Goal: Obtain resource: Obtain resource

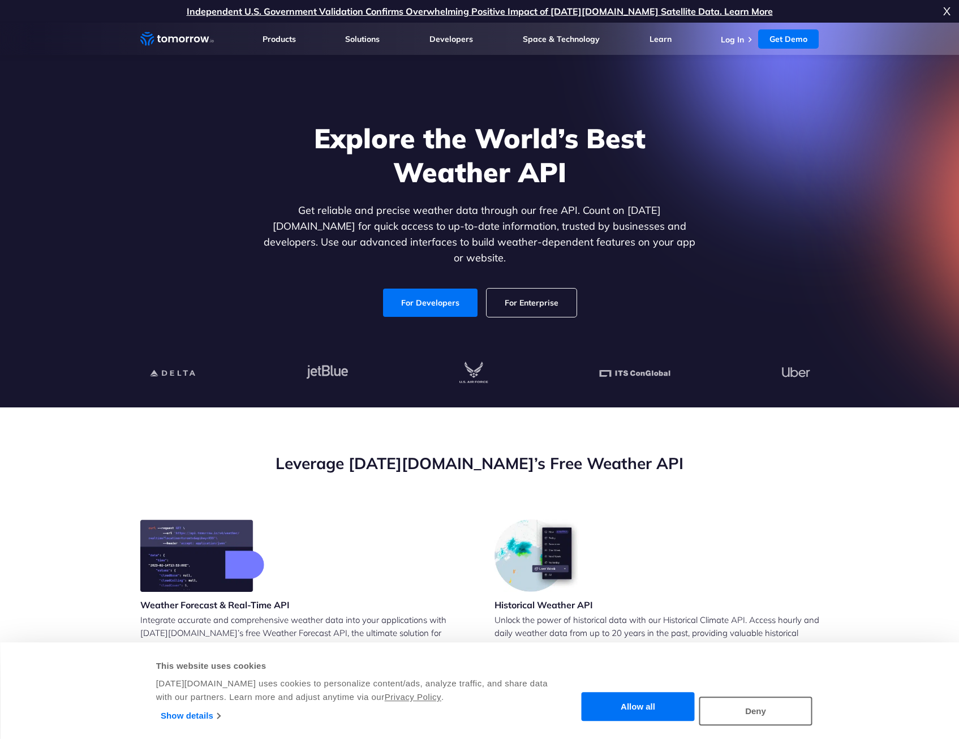
scroll to position [5, 0]
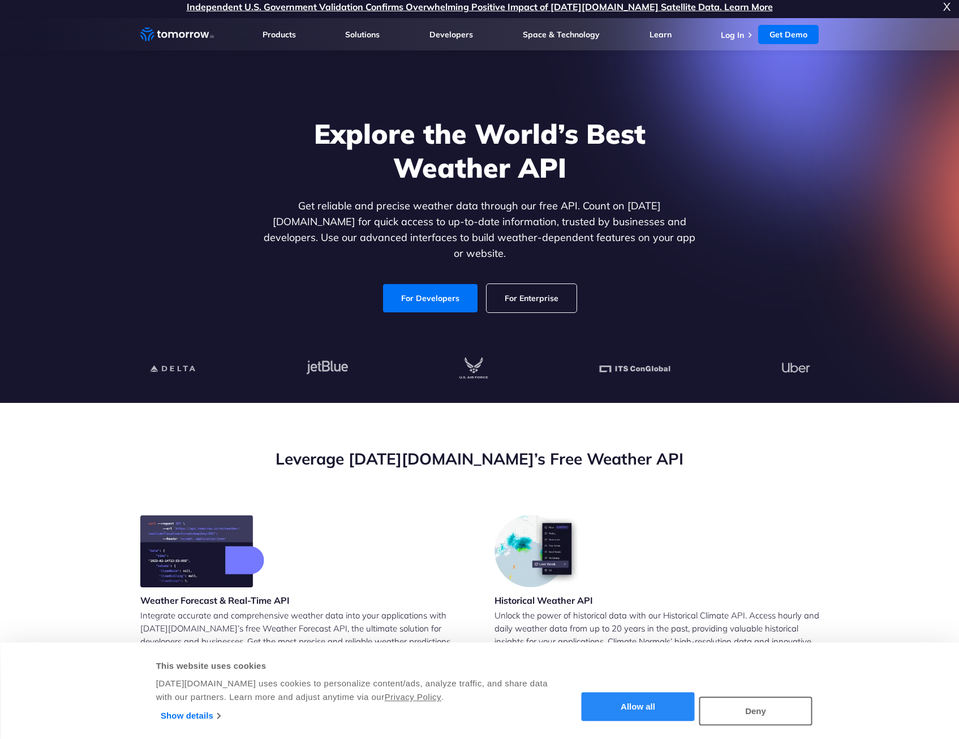
click at [657, 709] on button "Allow all" at bounding box center [637, 706] width 113 height 29
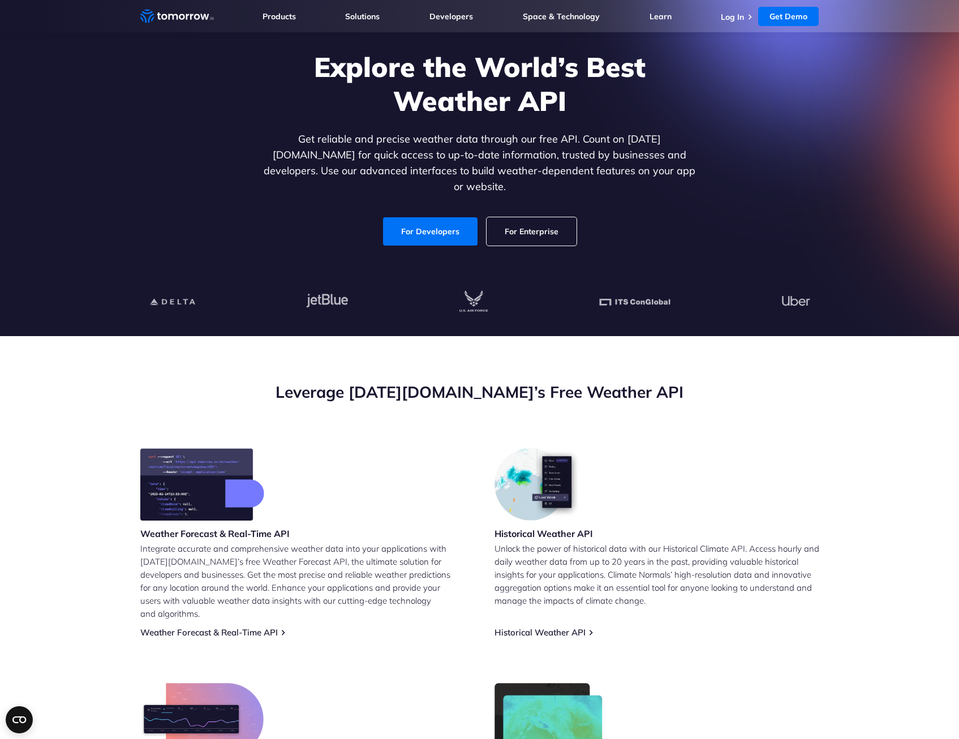
scroll to position [109, 0]
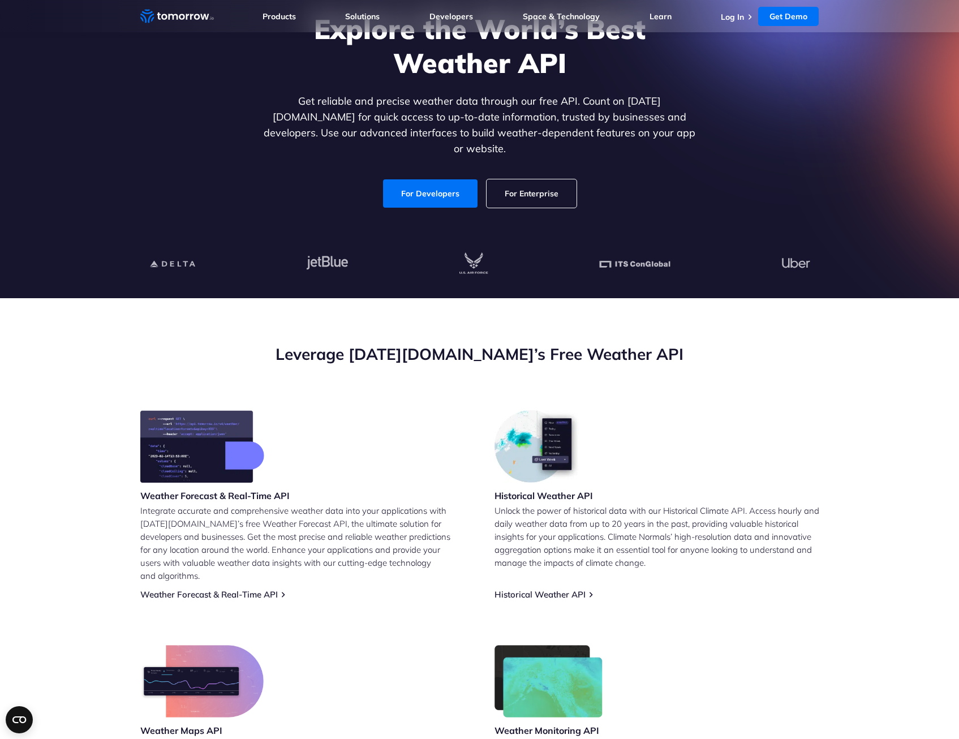
drag, startPoint x: 848, startPoint y: 459, endPoint x: 849, endPoint y: 511, distance: 52.0
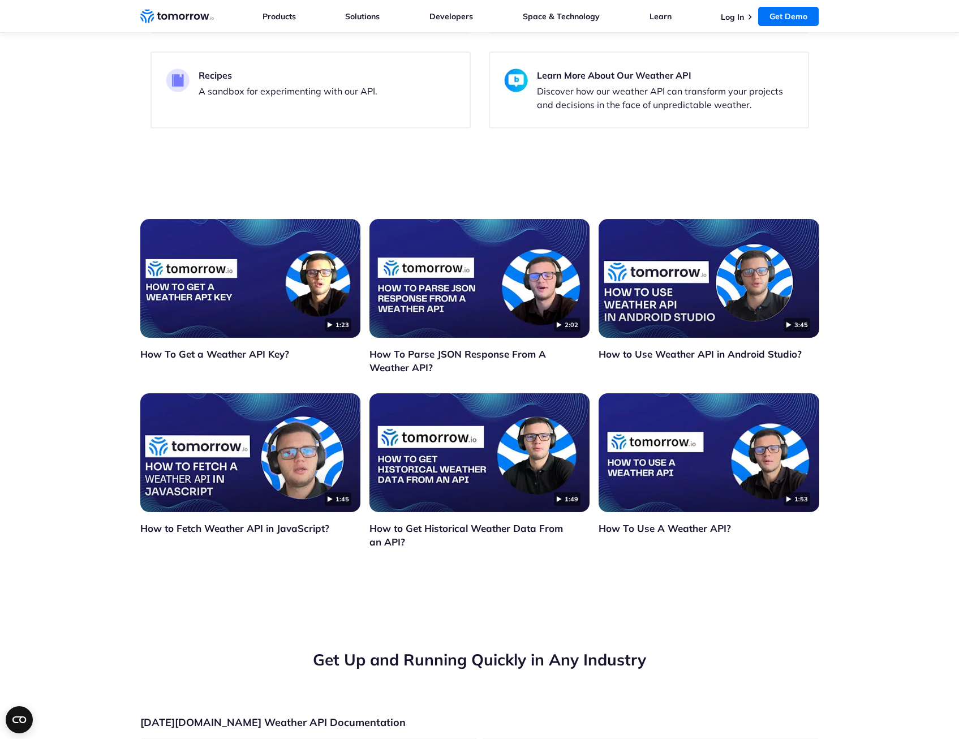
scroll to position [3650, 0]
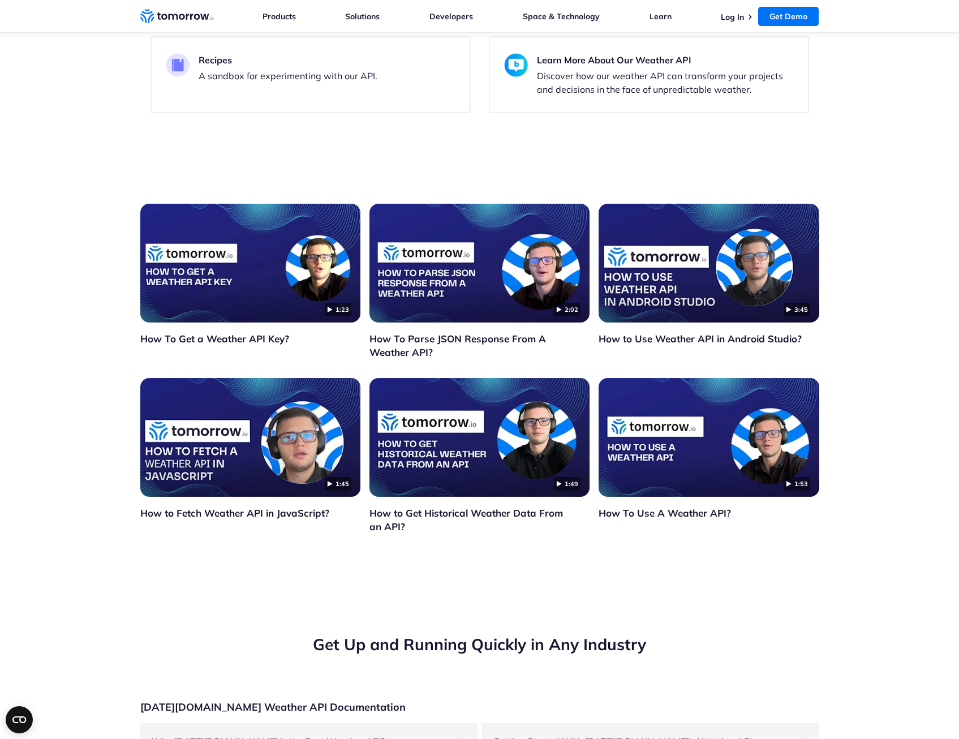
drag, startPoint x: 859, startPoint y: 411, endPoint x: 861, endPoint y: 434, distance: 22.7
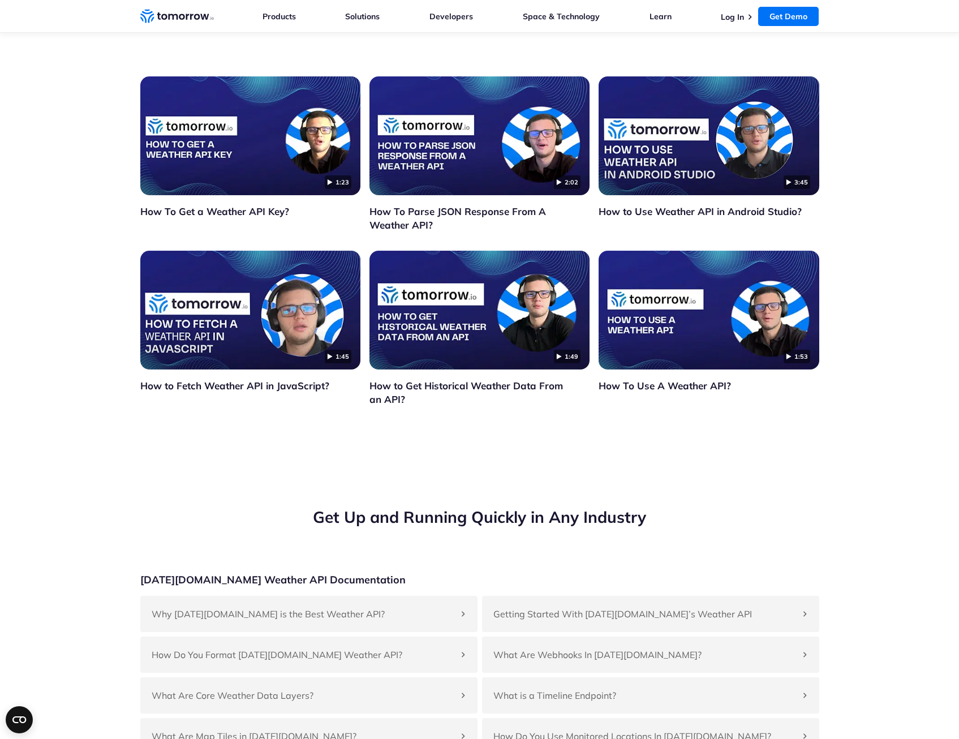
drag, startPoint x: 865, startPoint y: 408, endPoint x: 871, endPoint y: 424, distance: 16.5
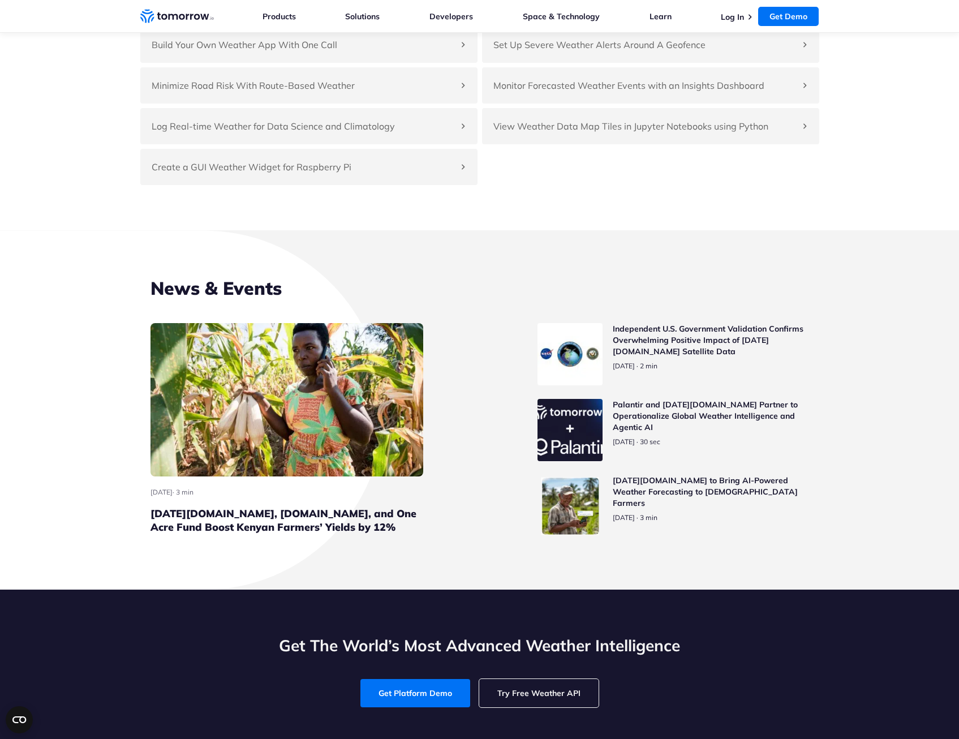
scroll to position [4710, 0]
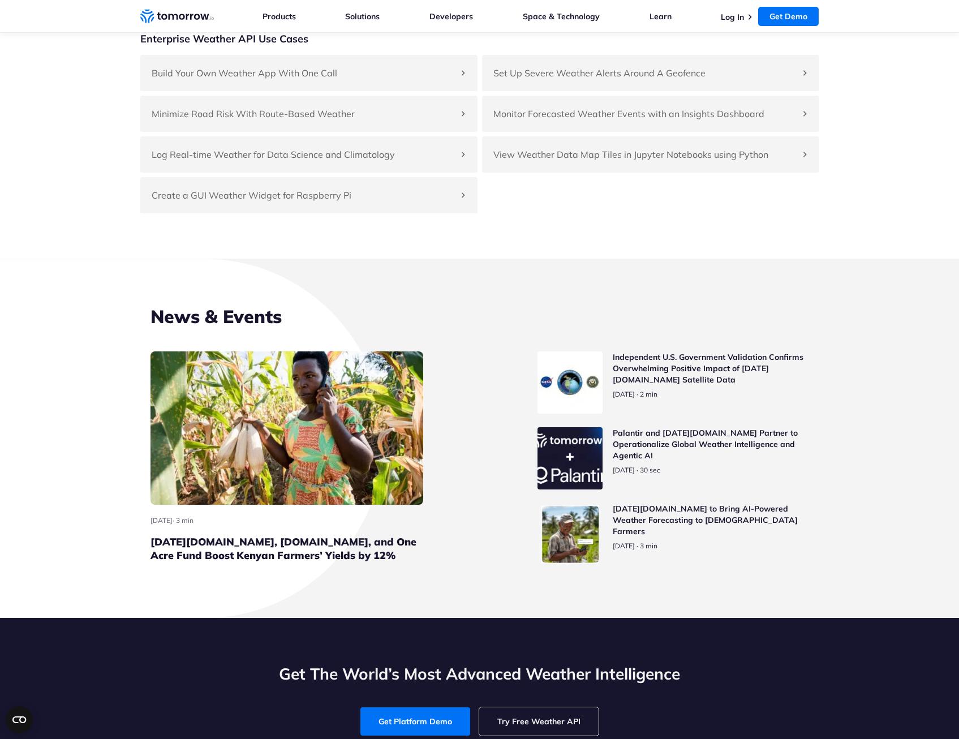
drag, startPoint x: 887, startPoint y: 485, endPoint x: 900, endPoint y: 439, distance: 47.5
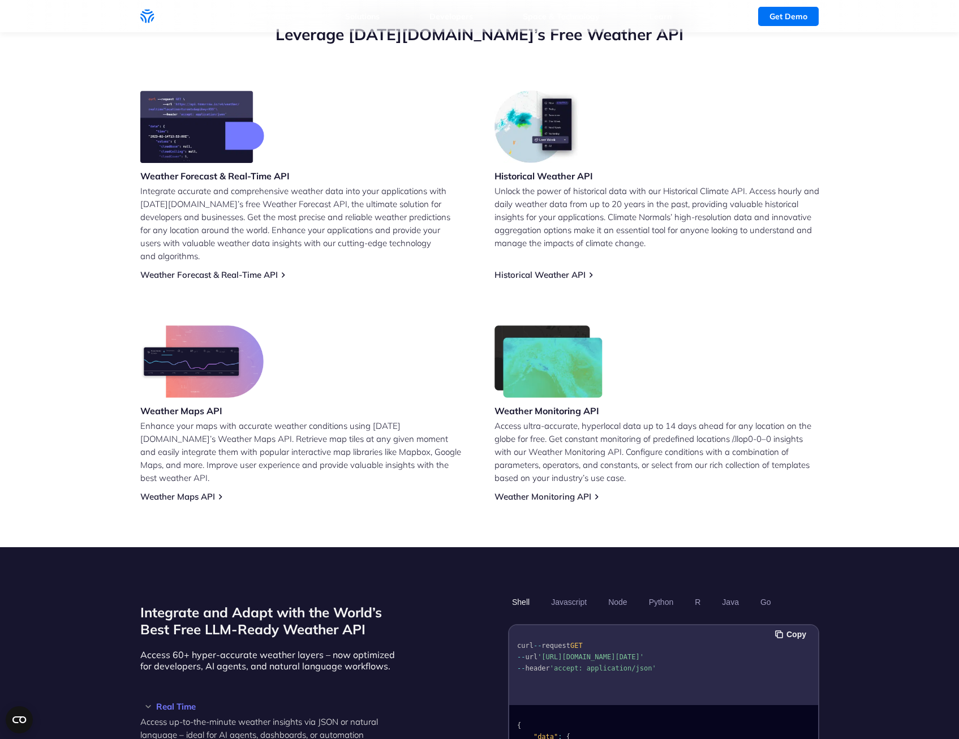
scroll to position [0, 0]
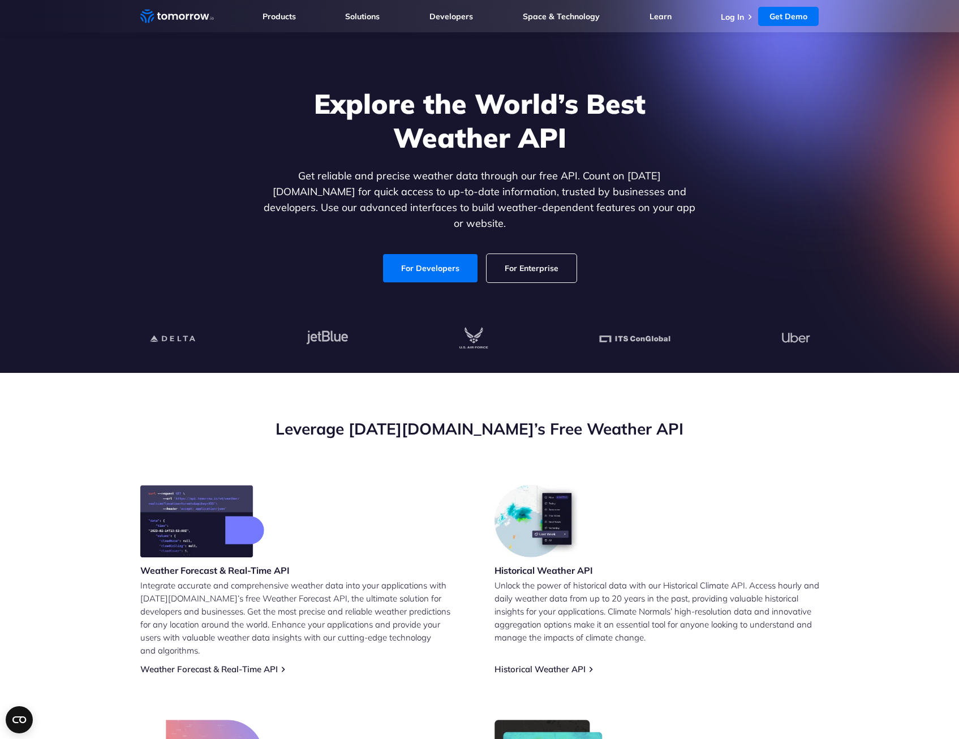
drag, startPoint x: 908, startPoint y: 563, endPoint x: 922, endPoint y: 450, distance: 114.0
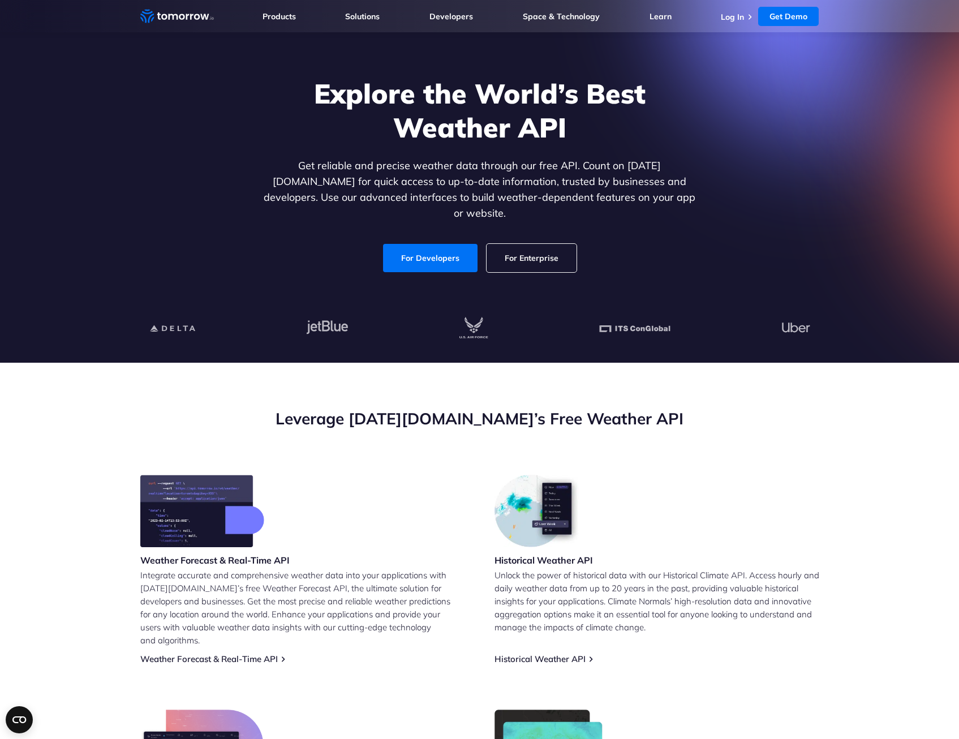
drag, startPoint x: 887, startPoint y: 431, endPoint x: 899, endPoint y: 451, distance: 23.6
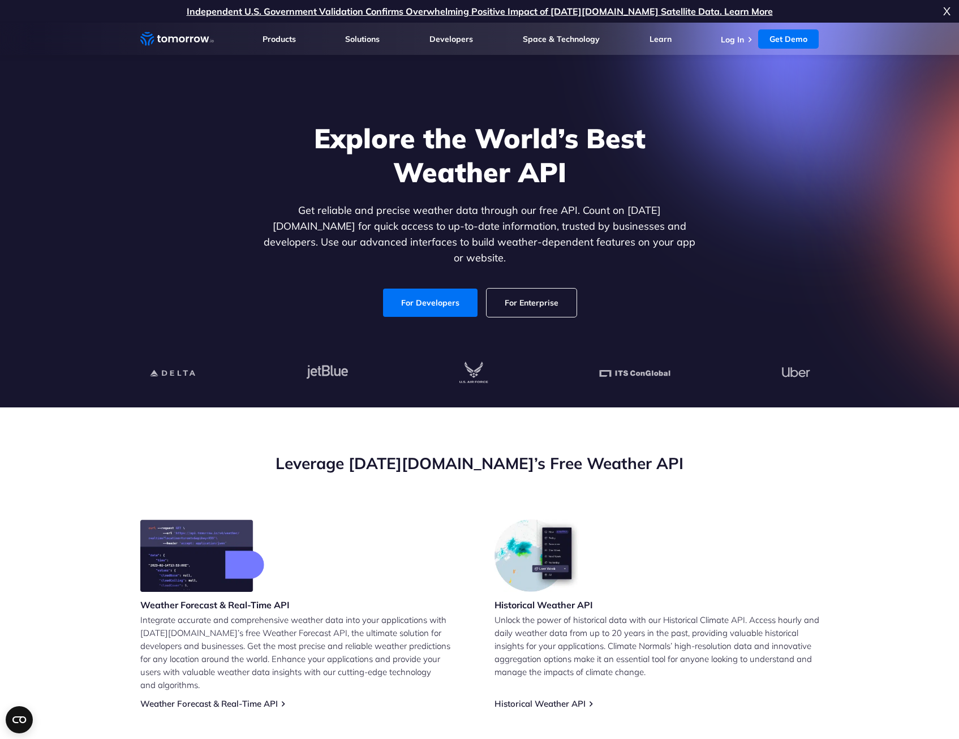
click at [870, 383] on section "Explore the World’s Best Weather API Get reliable and precise weather data thro…" at bounding box center [479, 215] width 959 height 385
click at [874, 435] on section "Leverage [DATE][DOMAIN_NAME]’s Free Weather API Weather Forecast & Real-Time AP…" at bounding box center [479, 691] width 959 height 568
click at [871, 380] on section "Explore the World’s Best Weather API Get reliable and precise weather data thro…" at bounding box center [479, 215] width 959 height 385
click at [878, 422] on section "Leverage [DATE][DOMAIN_NAME]’s Free Weather API Weather Forecast & Real-Time AP…" at bounding box center [479, 691] width 959 height 568
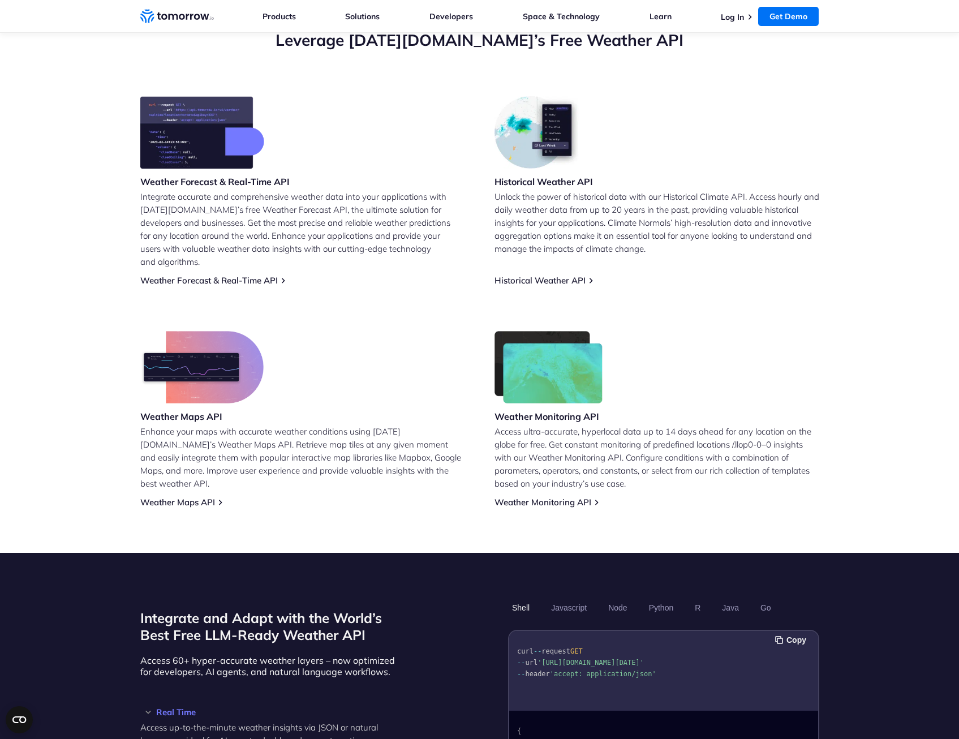
scroll to position [604, 0]
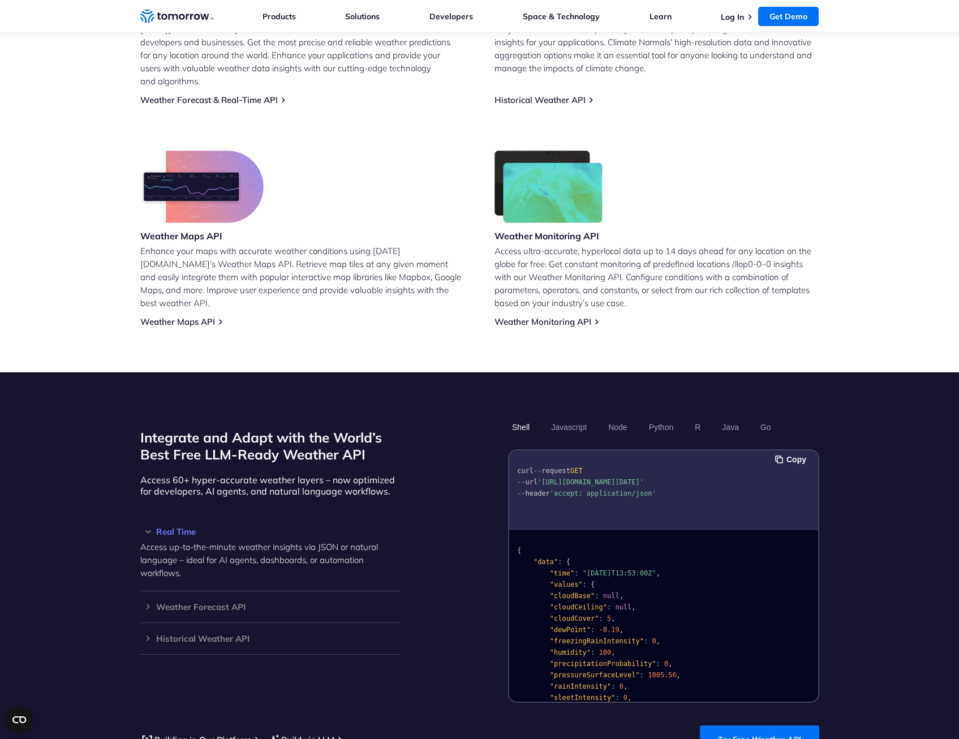
click at [835, 244] on section "Leverage [DATE][DOMAIN_NAME]’s Free Weather API Weather Forecast & Real-Time AP…" at bounding box center [479, 88] width 959 height 568
drag, startPoint x: 926, startPoint y: 320, endPoint x: 917, endPoint y: 328, distance: 12.0
click at [926, 320] on section "Leverage [DATE][DOMAIN_NAME]’s Free Weather API Weather Forecast & Real-Time AP…" at bounding box center [479, 88] width 959 height 568
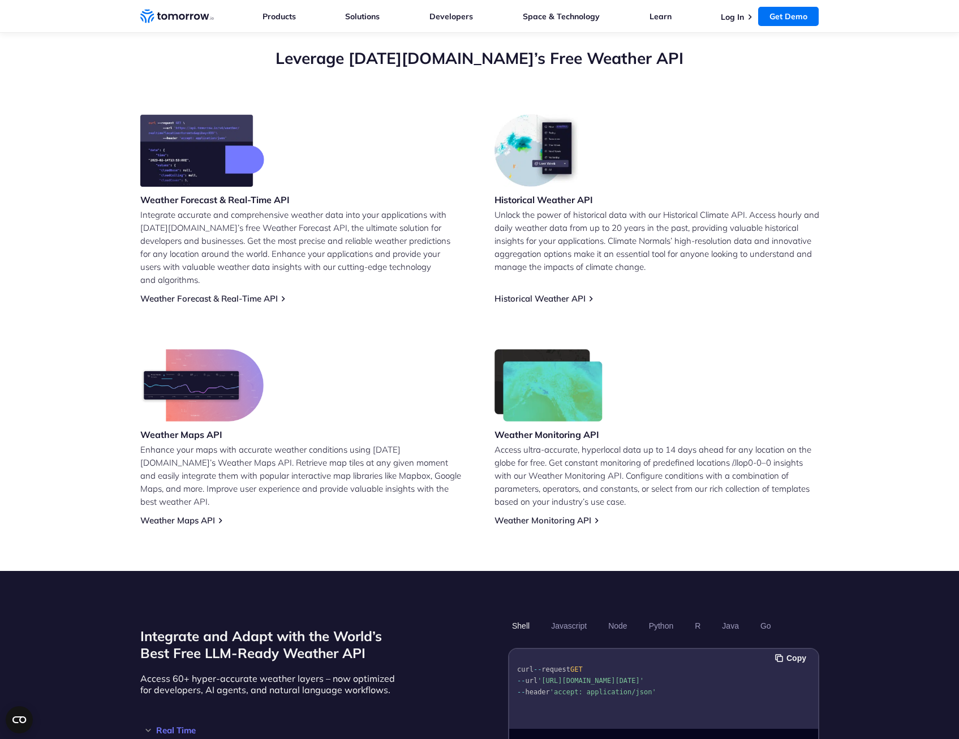
drag, startPoint x: 908, startPoint y: 488, endPoint x: 910, endPoint y: 412, distance: 76.4
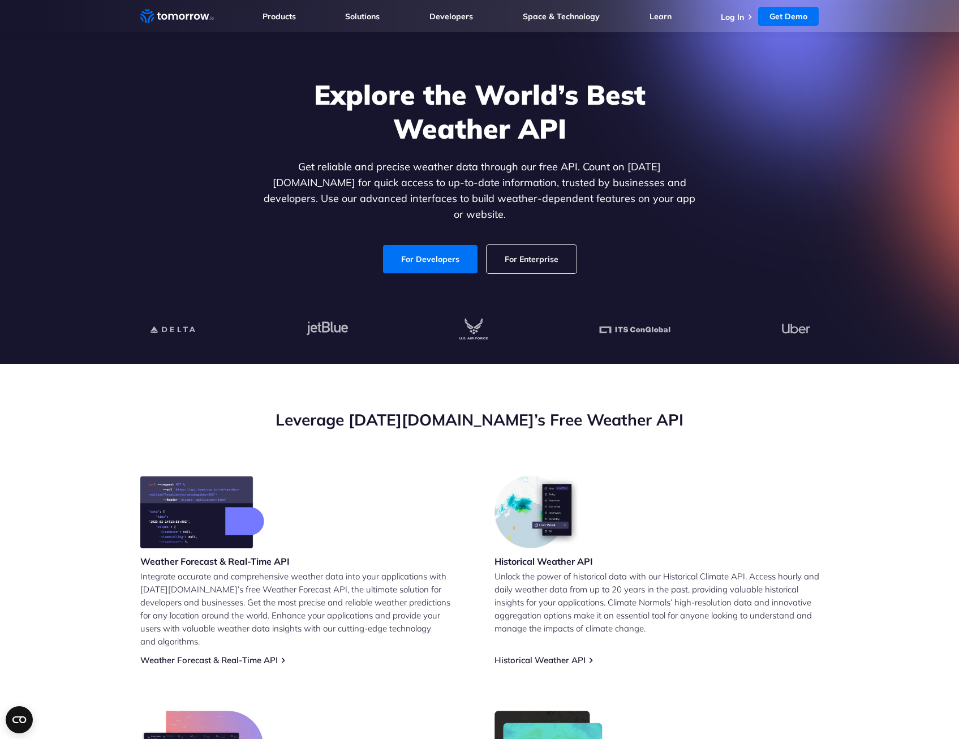
scroll to position [0, 0]
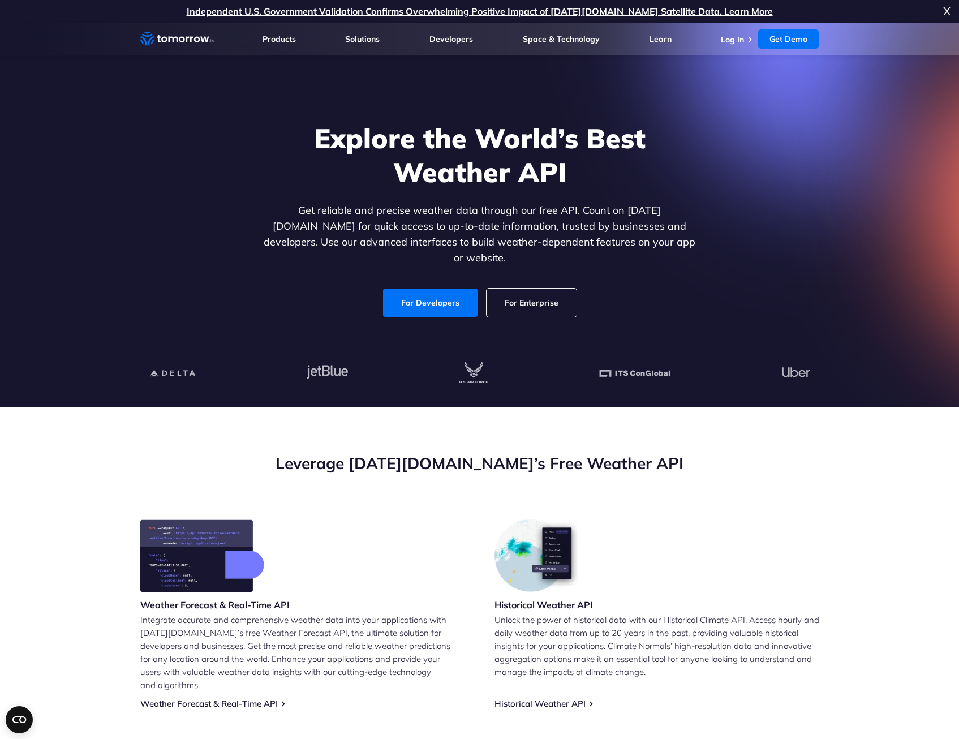
drag, startPoint x: 885, startPoint y: 490, endPoint x: 898, endPoint y: 432, distance: 59.7
drag, startPoint x: 892, startPoint y: 457, endPoint x: 897, endPoint y: 385, distance: 72.0
drag, startPoint x: 460, startPoint y: 430, endPoint x: 667, endPoint y: 435, distance: 207.0
click at [667, 435] on section "Leverage [DATE][DOMAIN_NAME]’s Free Weather API Weather Forecast & Real-Time AP…" at bounding box center [479, 691] width 959 height 568
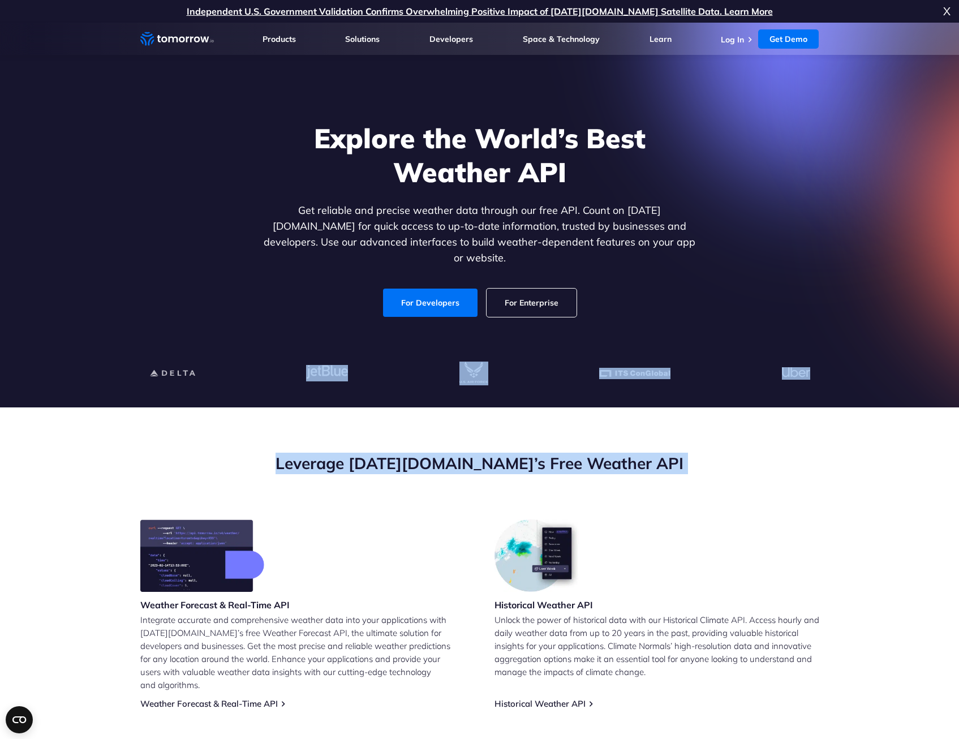
drag, startPoint x: 667, startPoint y: 435, endPoint x: 286, endPoint y: 392, distance: 384.2
drag, startPoint x: 286, startPoint y: 392, endPoint x: 234, endPoint y: 421, distance: 59.3
click at [234, 421] on section "Leverage [DATE][DOMAIN_NAME]’s Free Weather API Weather Forecast & Real-Time AP…" at bounding box center [479, 691] width 959 height 568
drag, startPoint x: 234, startPoint y: 421, endPoint x: 778, endPoint y: 453, distance: 544.4
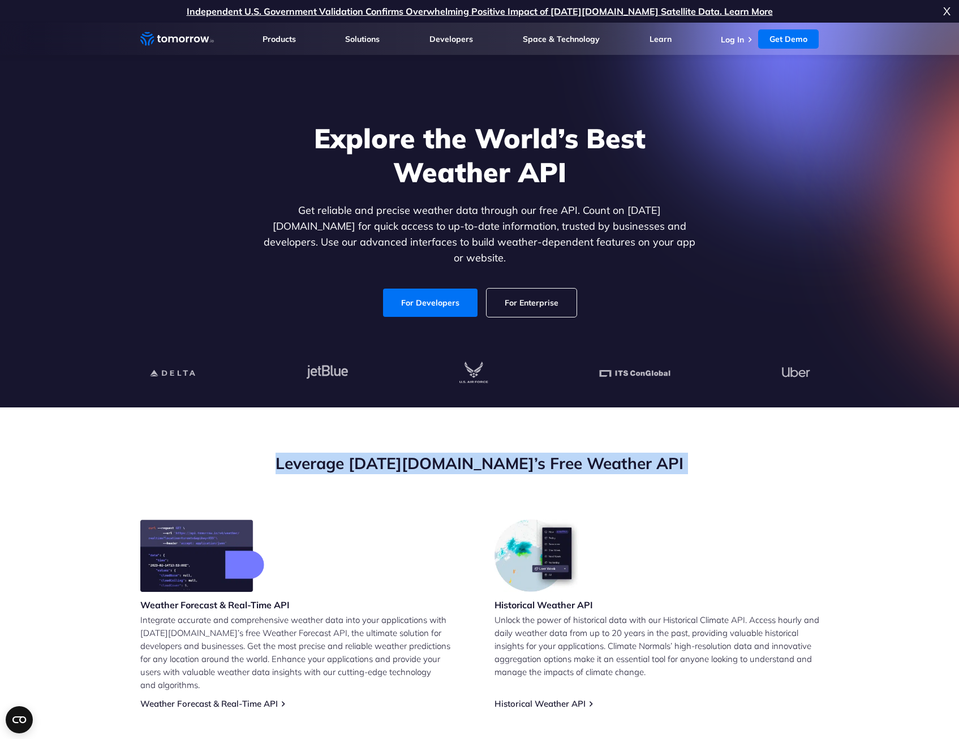
click at [778, 453] on section "Leverage [DATE][DOMAIN_NAME]’s Free Weather API Weather Forecast & Real-Time AP…" at bounding box center [479, 691] width 959 height 568
click at [778, 452] on h2 "Leverage [DATE][DOMAIN_NAME]’s Free Weather API" at bounding box center [479, 462] width 679 height 21
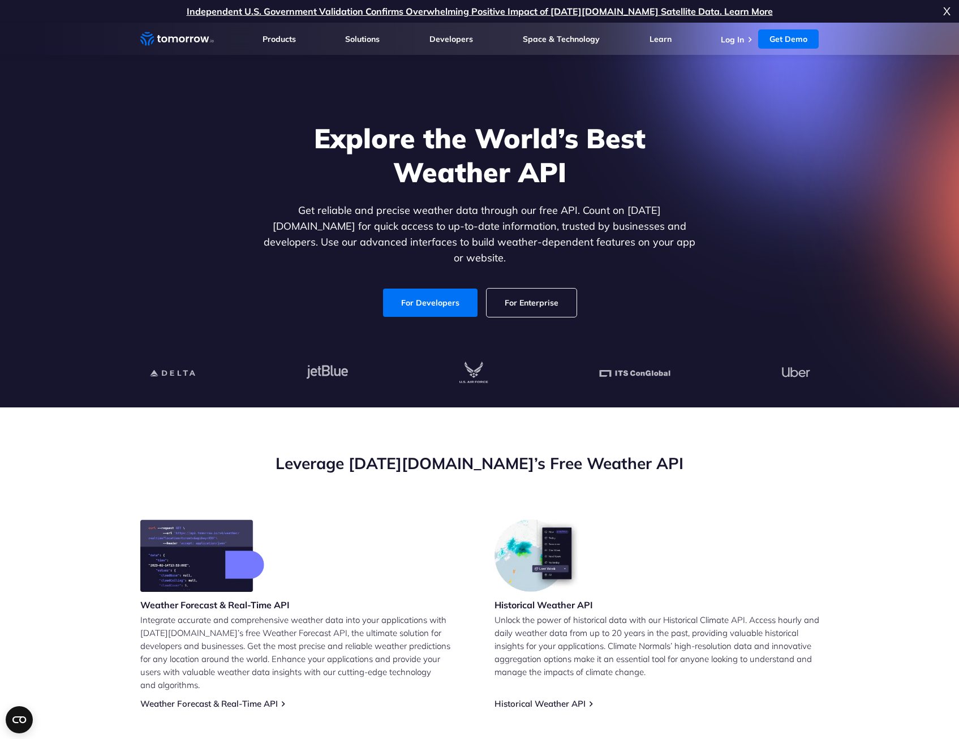
drag, startPoint x: 858, startPoint y: 369, endPoint x: 865, endPoint y: 249, distance: 120.1
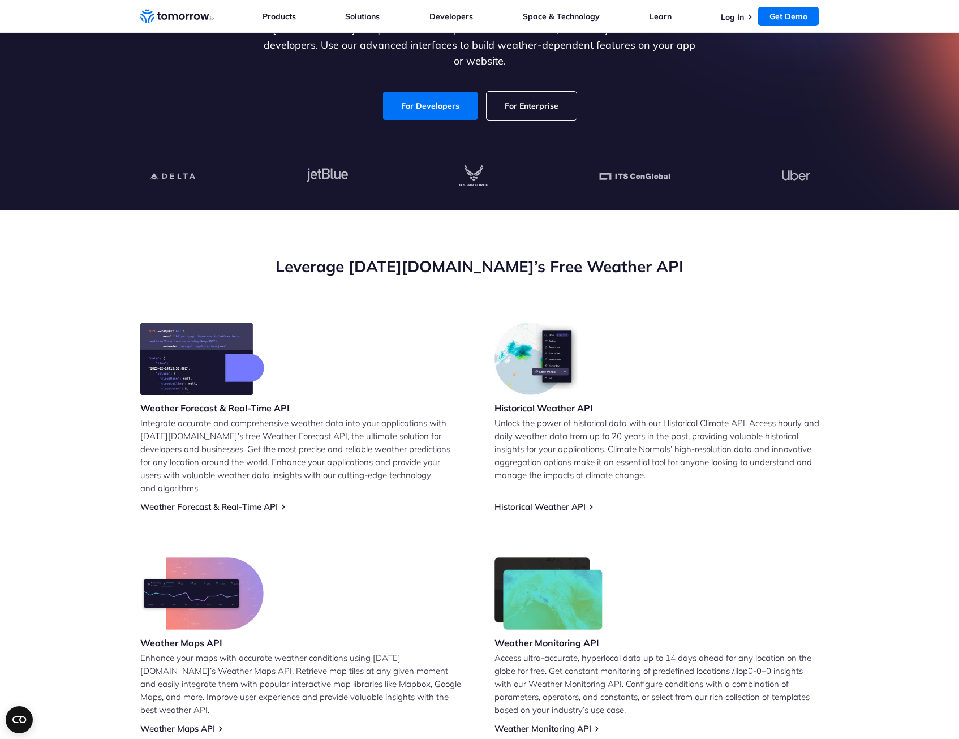
scroll to position [453, 0]
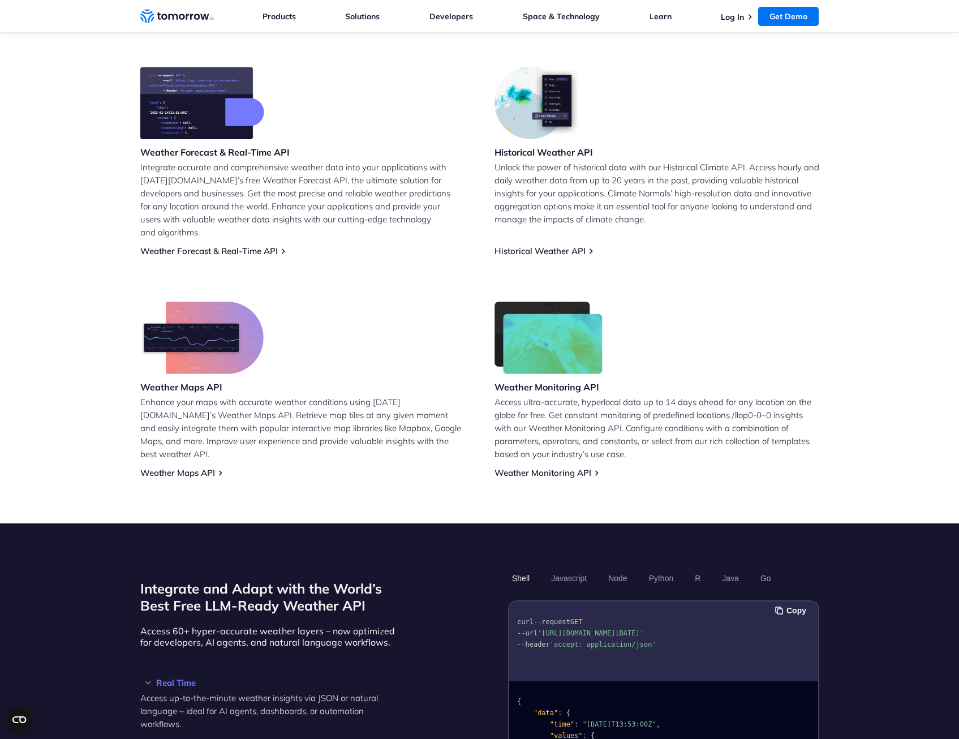
click at [894, 451] on section "Leverage [DATE][DOMAIN_NAME]’s Free Weather API Weather Forecast & Real-Time AP…" at bounding box center [479, 239] width 959 height 568
click at [875, 424] on section "Leverage [DATE][DOMAIN_NAME]’s Free Weather API Weather Forecast & Real-Time AP…" at bounding box center [479, 239] width 959 height 568
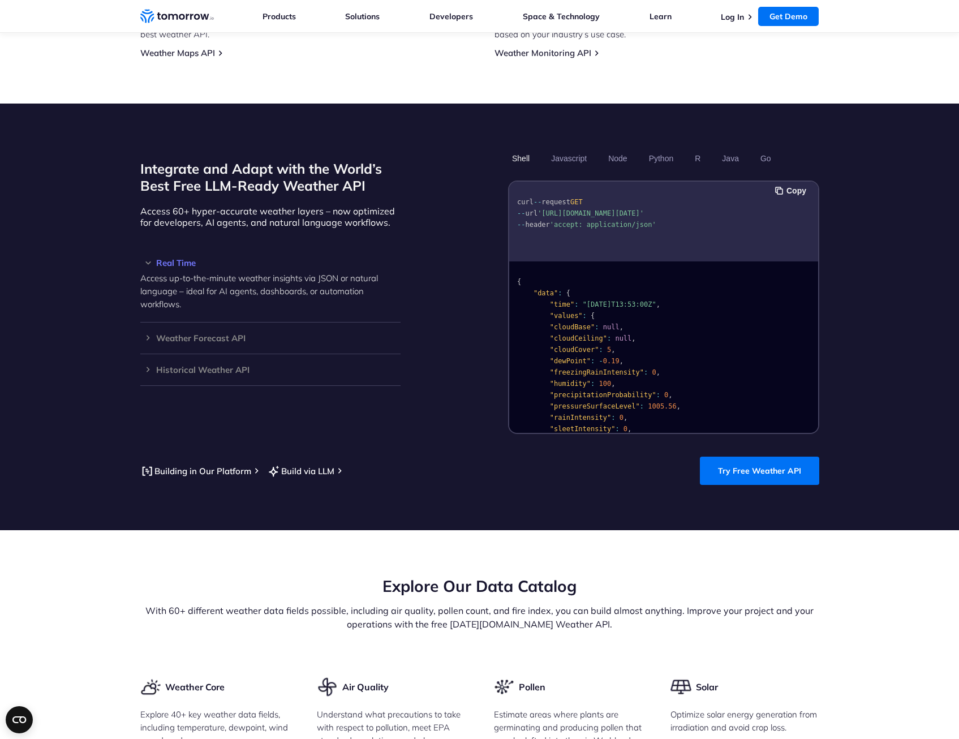
drag, startPoint x: 908, startPoint y: 504, endPoint x: 908, endPoint y: 524, distance: 19.8
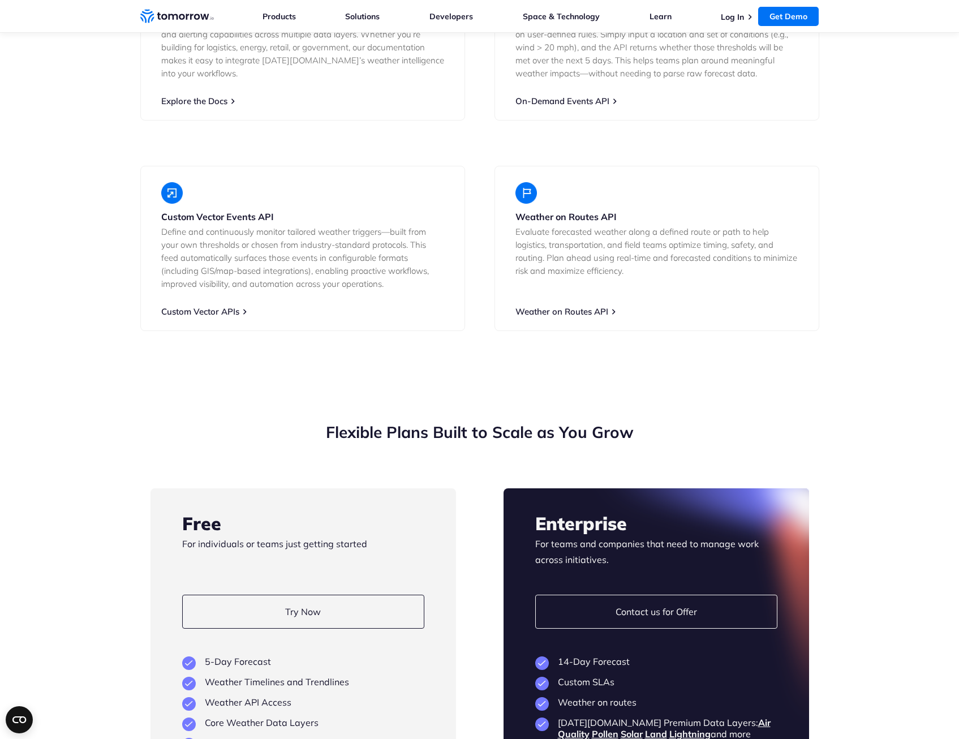
scroll to position [0, 0]
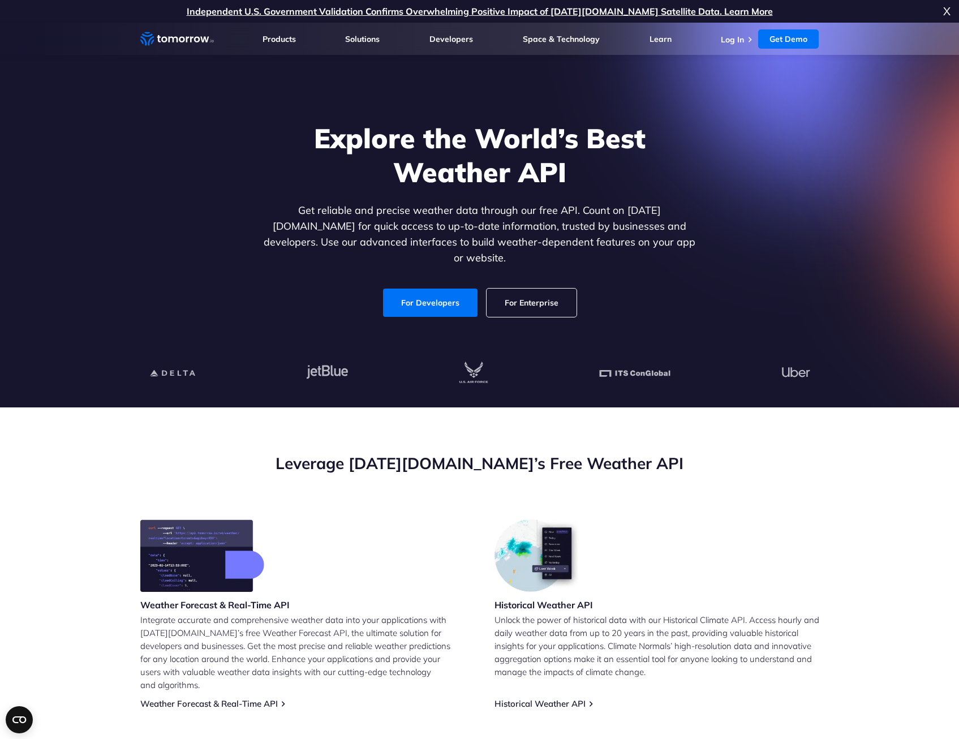
drag, startPoint x: 903, startPoint y: 556, endPoint x: 912, endPoint y: 304, distance: 252.4
drag, startPoint x: 846, startPoint y: 487, endPoint x: 808, endPoint y: 423, distance: 75.1
click at [846, 487] on section "Leverage [DATE][DOMAIN_NAME]’s Free Weather API Weather Forecast & Real-Time AP…" at bounding box center [479, 691] width 959 height 568
click at [763, 503] on div "Leverage [DATE][DOMAIN_NAME]’s Free Weather API" at bounding box center [479, 485] width 679 height 67
click at [810, 585] on div "Historical Weather API Unlock the power of historical data with our Historical …" at bounding box center [656, 613] width 325 height 189
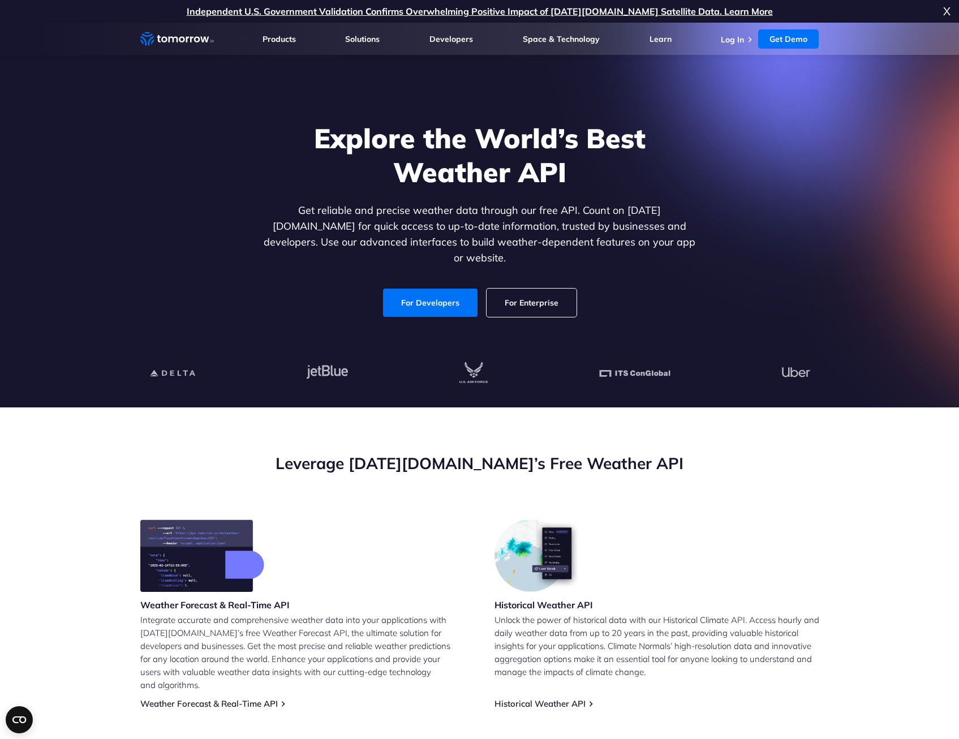
click at [868, 555] on section "Leverage [DATE][DOMAIN_NAME]’s Free Weather API Weather Forecast & Real-Time AP…" at bounding box center [479, 691] width 959 height 568
click at [774, 515] on div "Leverage [DATE][DOMAIN_NAME]’s Free Weather API" at bounding box center [479, 485] width 679 height 67
